Goal: Transaction & Acquisition: Purchase product/service

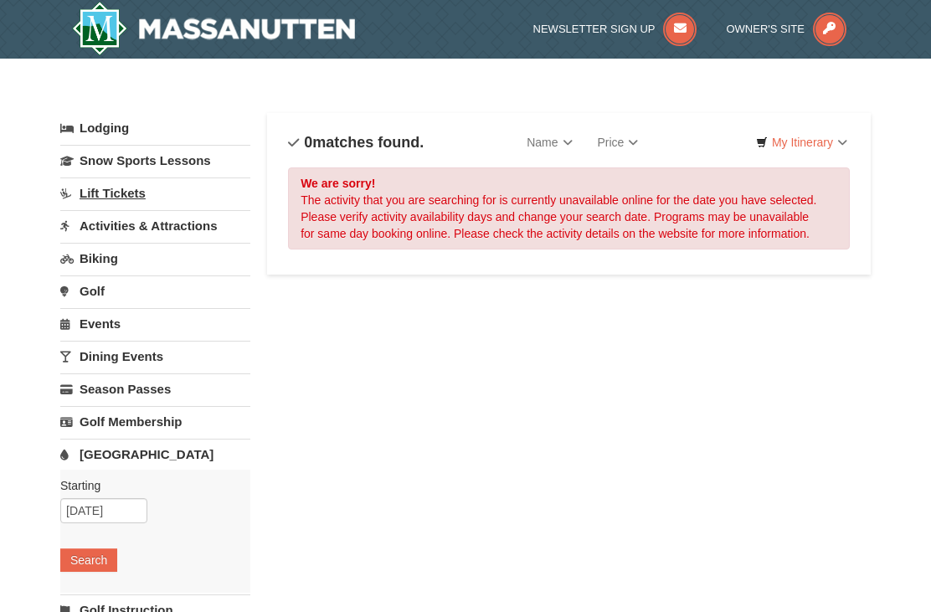
click at [112, 186] on link "Lift Tickets" at bounding box center [155, 192] width 190 height 31
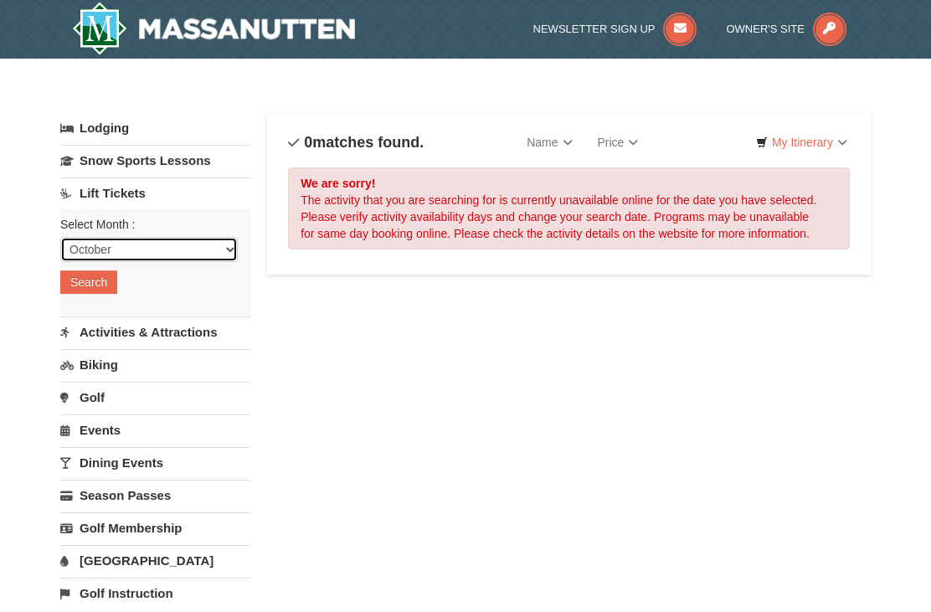
click at [99, 242] on select "October November December January February March April May June July August Sep…" at bounding box center [148, 249] width 177 height 25
select select "12"
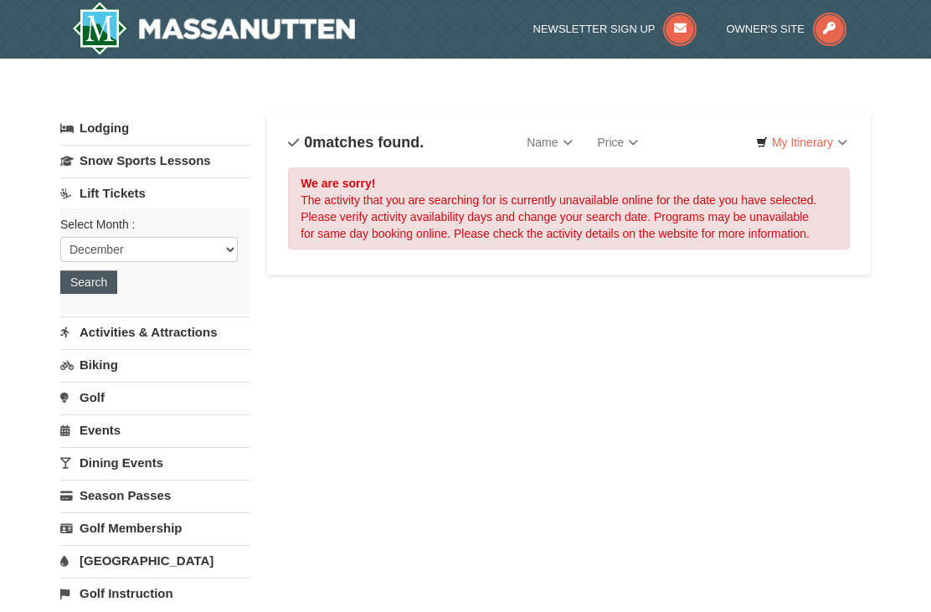
click at [89, 289] on button "Search" at bounding box center [88, 281] width 57 height 23
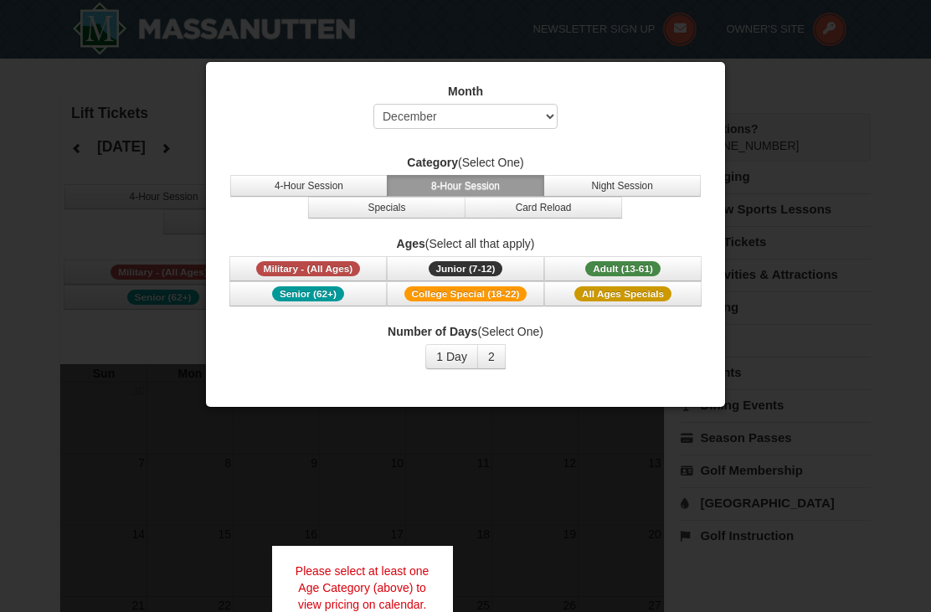
select select "12"
click at [501, 357] on button "2" at bounding box center [491, 356] width 28 height 25
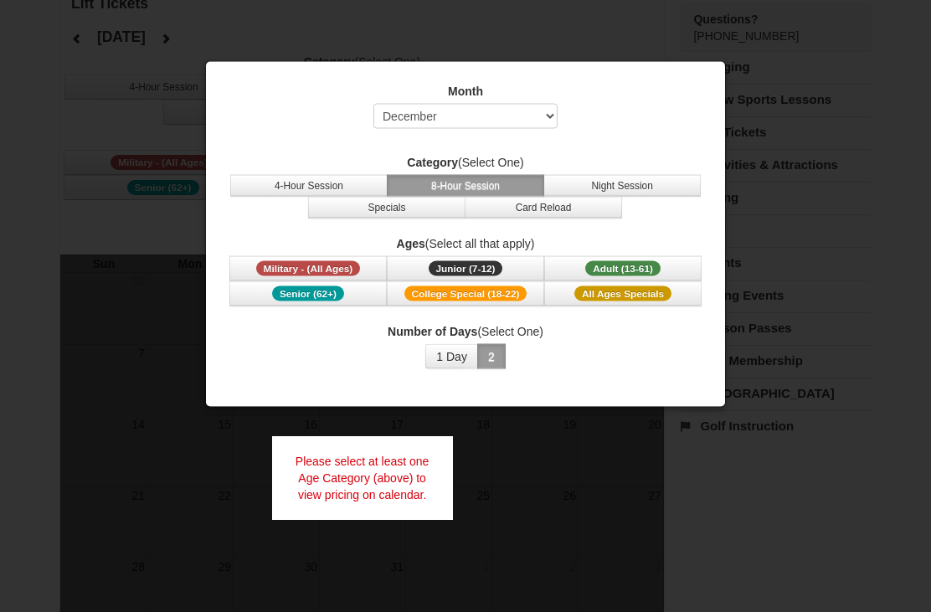
scroll to position [110, 0]
click at [652, 268] on span "Adult (13-61)" at bounding box center [622, 268] width 75 height 15
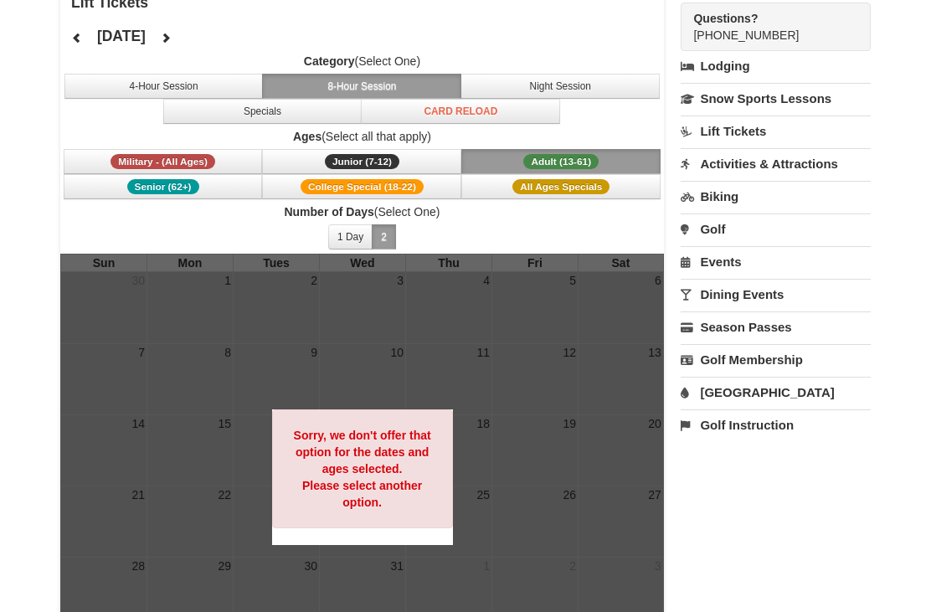
click at [226, 357] on div at bounding box center [362, 477] width 604 height 447
click at [359, 231] on button "1 Day" at bounding box center [350, 236] width 44 height 25
click at [362, 218] on label "Number of Days (Select One)" at bounding box center [362, 211] width 604 height 17
click at [383, 226] on button "2" at bounding box center [384, 236] width 24 height 25
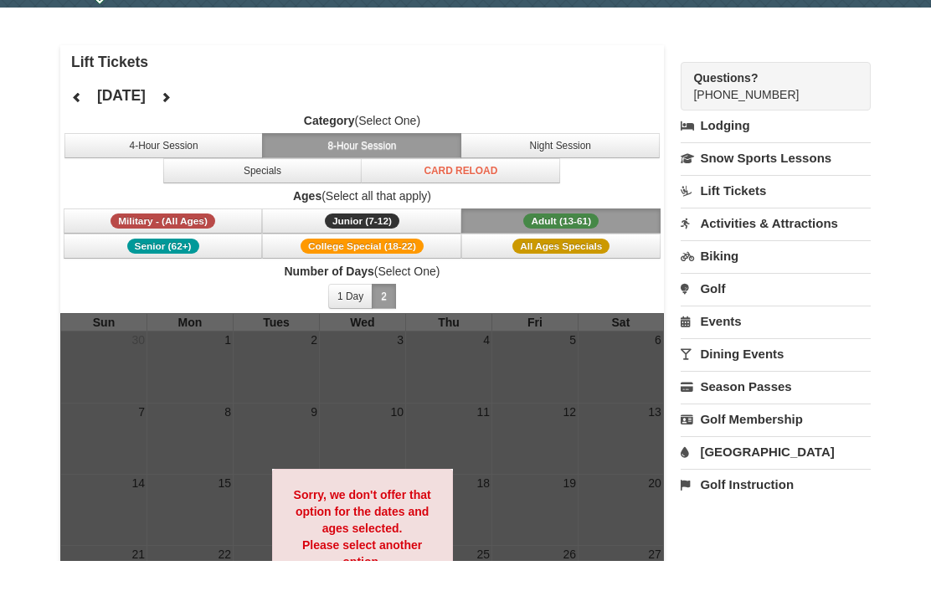
scroll to position [52, 0]
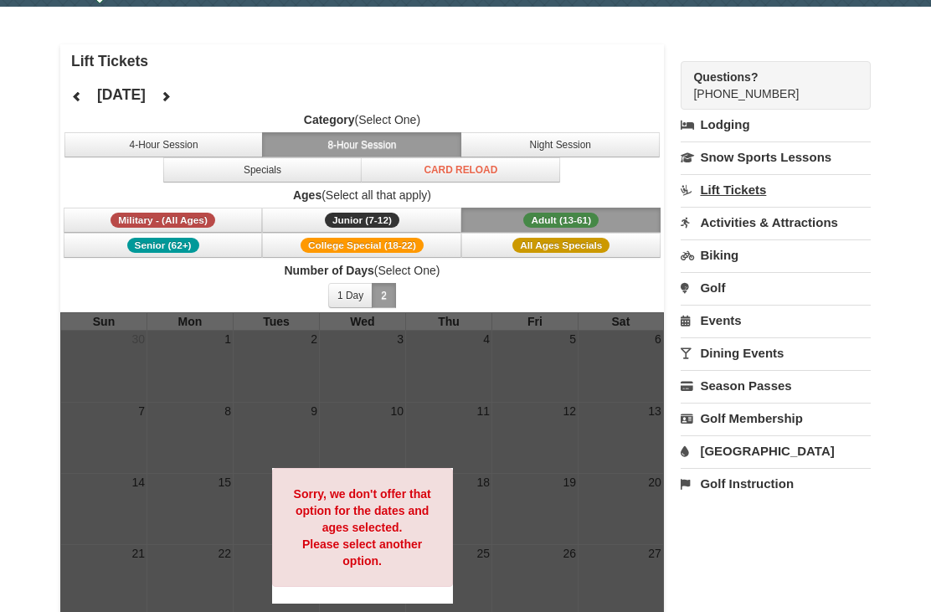
click at [782, 185] on link "Lift Tickets" at bounding box center [776, 189] width 190 height 31
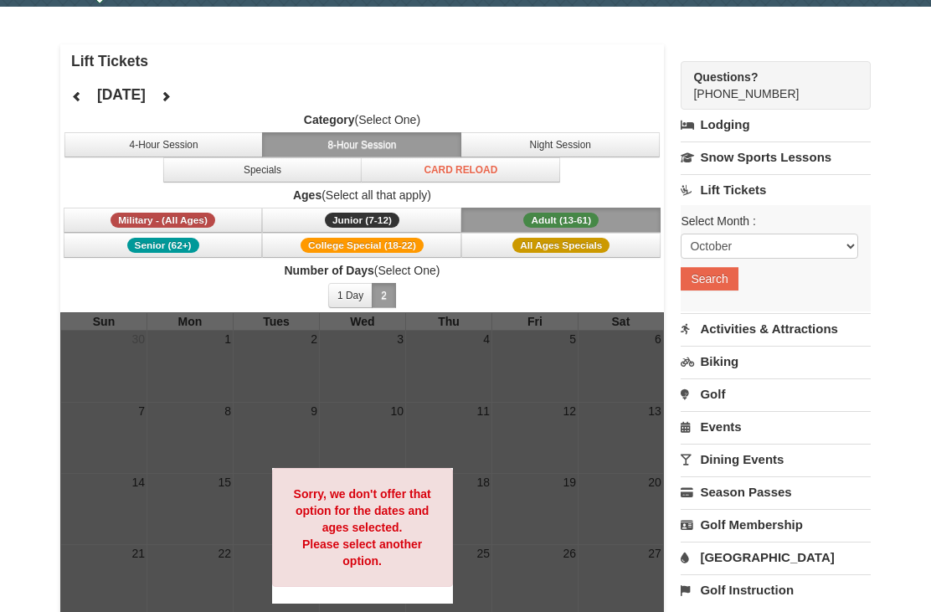
click at [182, 358] on div at bounding box center [362, 535] width 604 height 447
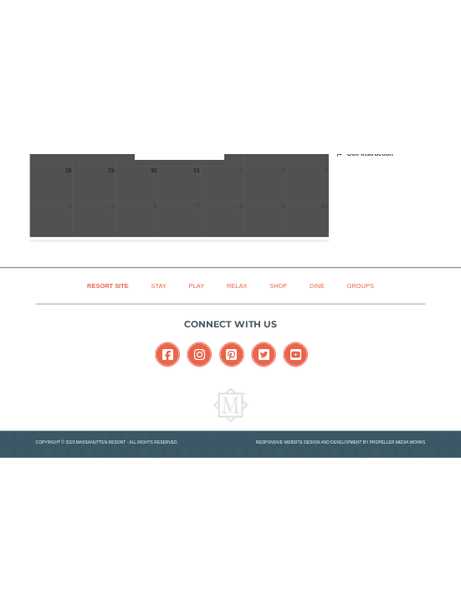
scroll to position [0, 0]
